Goal: Check status: Check status

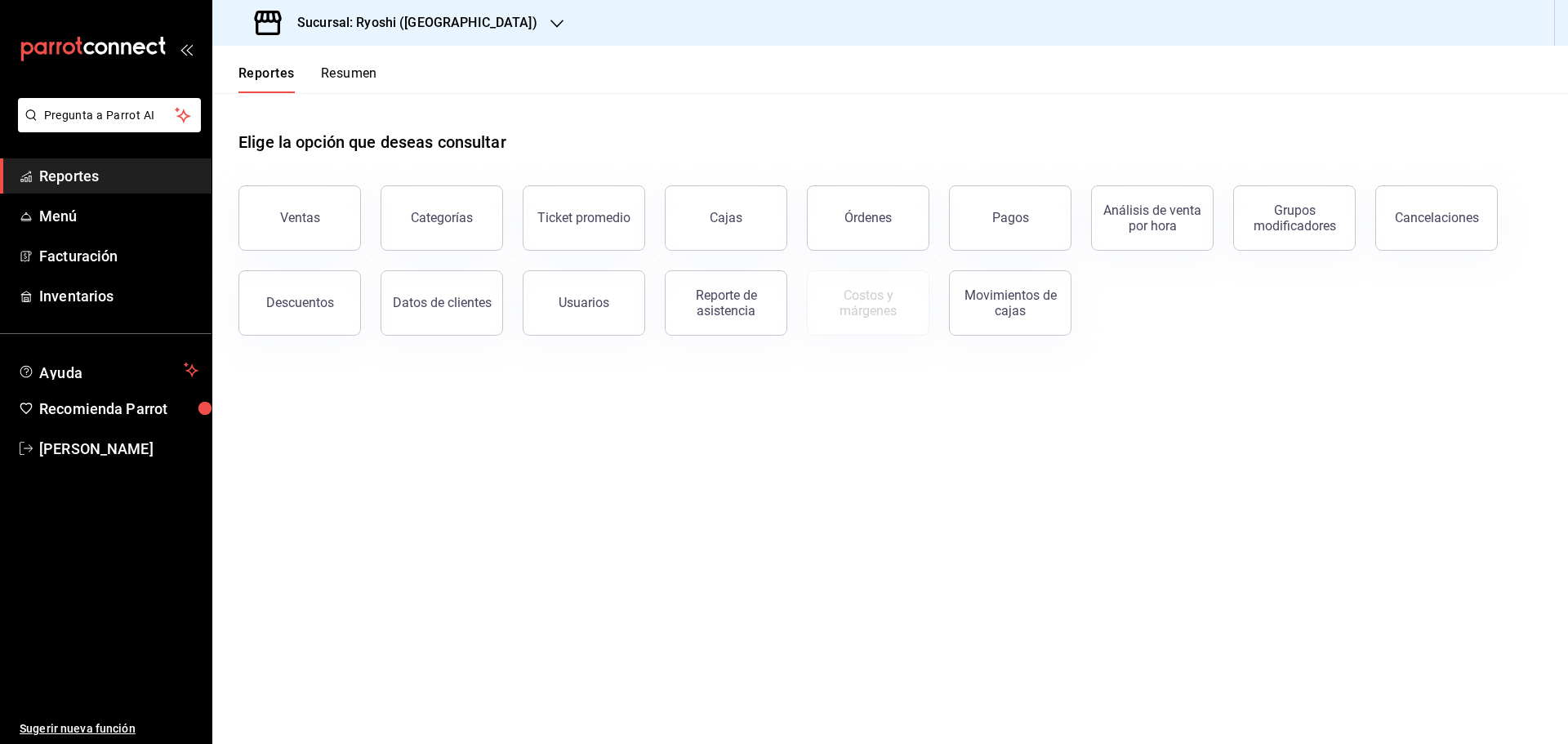
click at [551, 18] on icon "button" at bounding box center [557, 23] width 13 height 13
click at [285, 103] on span "Mochomos ([GEOGRAPHIC_DATA])" at bounding box center [316, 108] width 182 height 17
click at [1023, 195] on button "Pagos" at bounding box center [1010, 218] width 122 height 65
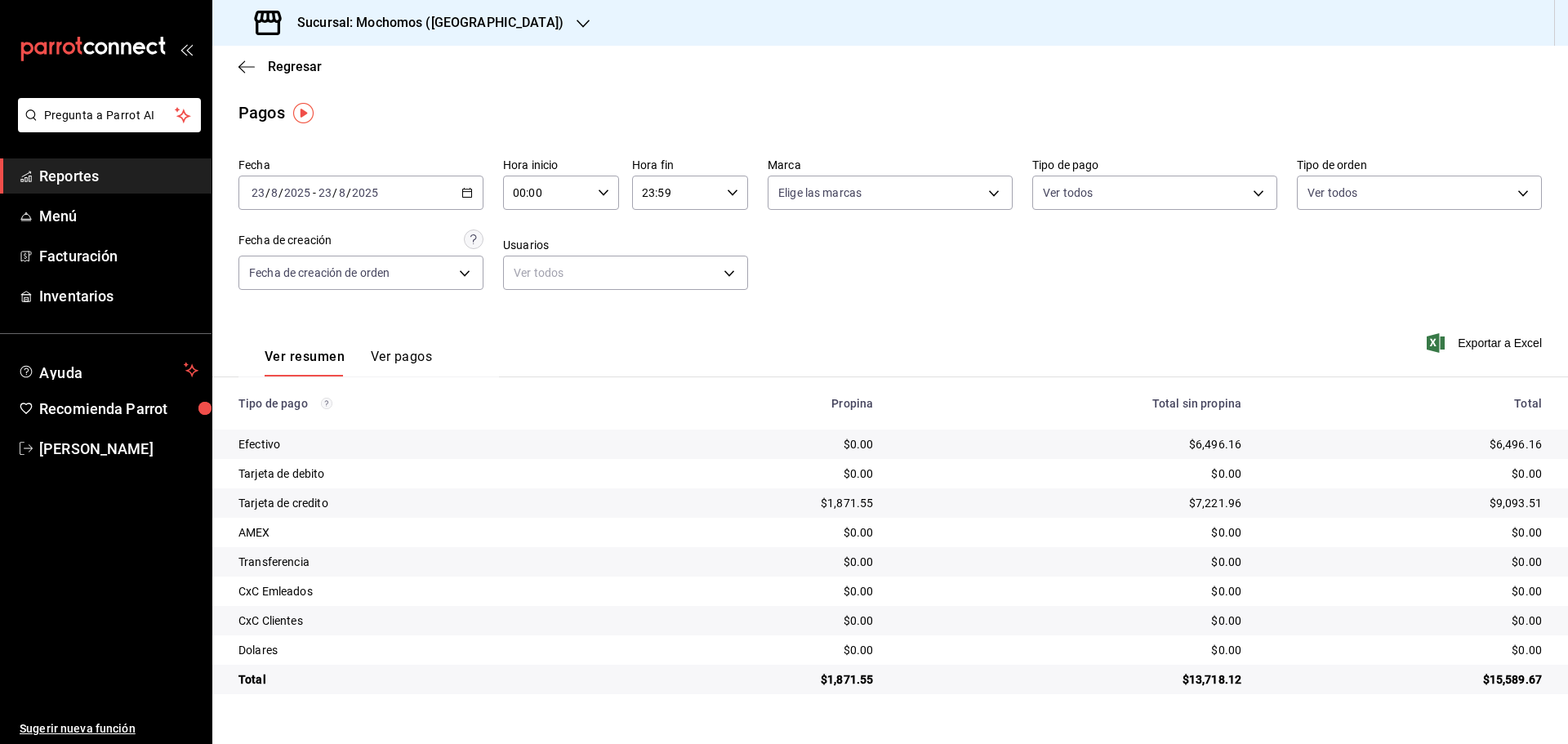
click at [465, 189] on \(Stroke\) "button" at bounding box center [466, 193] width 10 height 9
click at [285, 237] on span "Hoy" at bounding box center [315, 242] width 127 height 17
click at [577, 18] on icon "button" at bounding box center [583, 23] width 13 height 13
click at [257, 65] on span "Ryoshi ([GEOGRAPHIC_DATA])" at bounding box center [304, 71] width 158 height 17
click at [603, 186] on div "00:00 Hora inicio" at bounding box center [561, 192] width 116 height 34
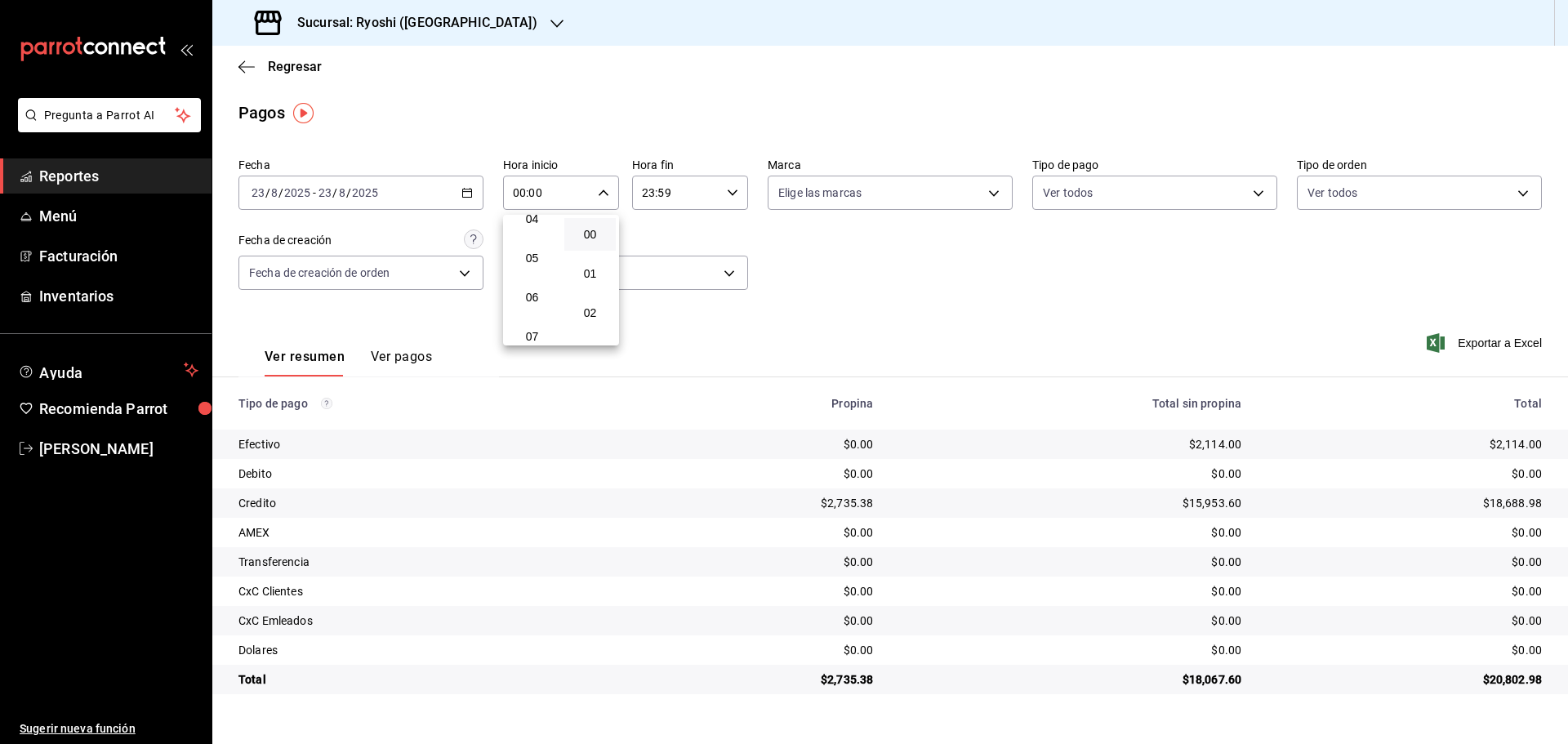
scroll to position [163, 0]
click at [531, 265] on span "05" at bounding box center [532, 267] width 32 height 13
type input "05:00"
